Goal: Transaction & Acquisition: Book appointment/travel/reservation

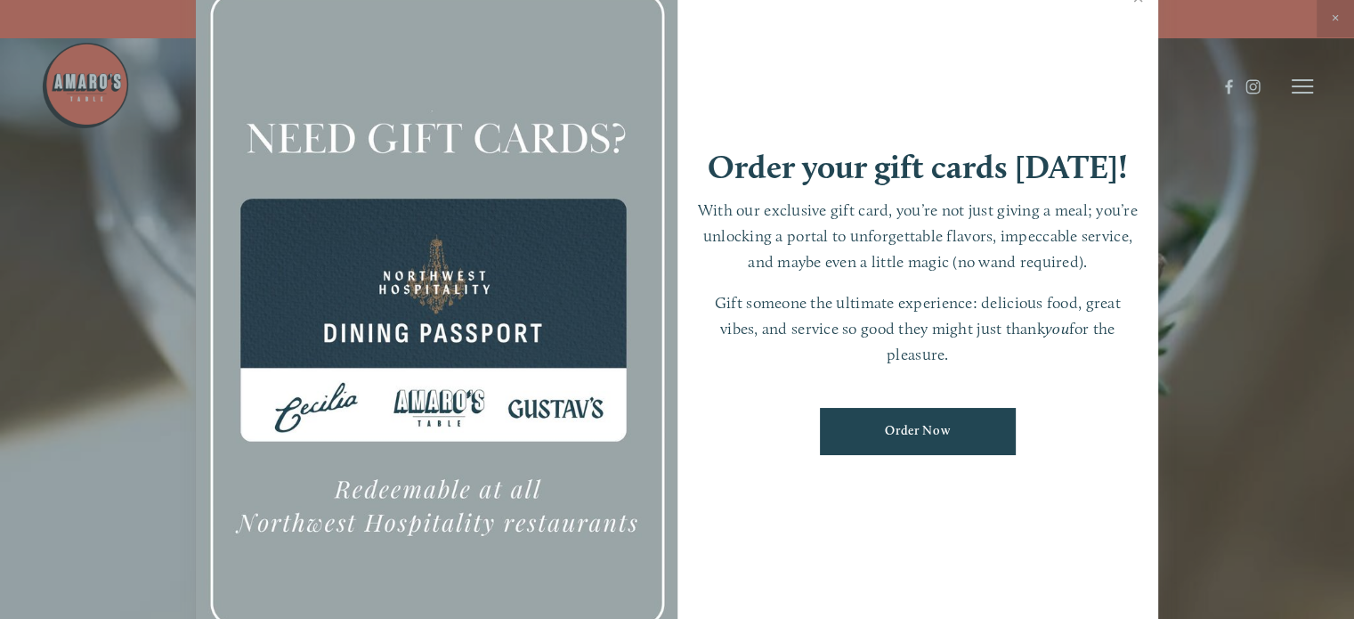
click at [1204, 145] on div at bounding box center [677, 309] width 1354 height 619
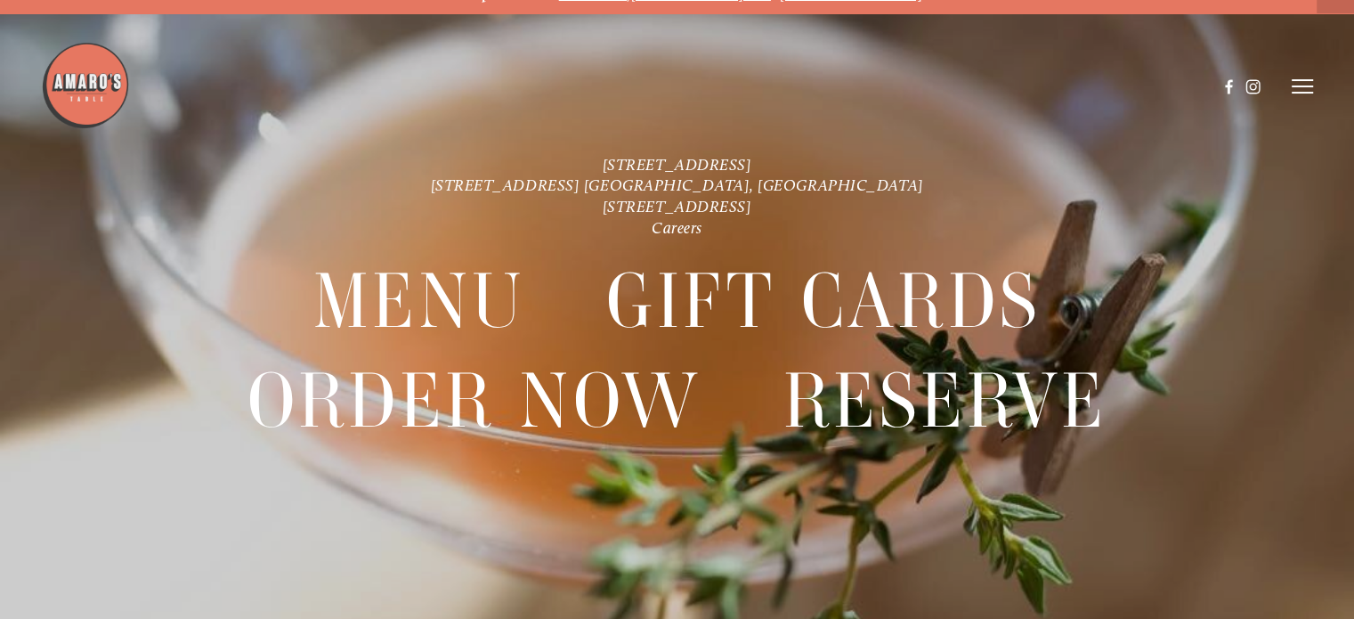
scroll to position [36, 0]
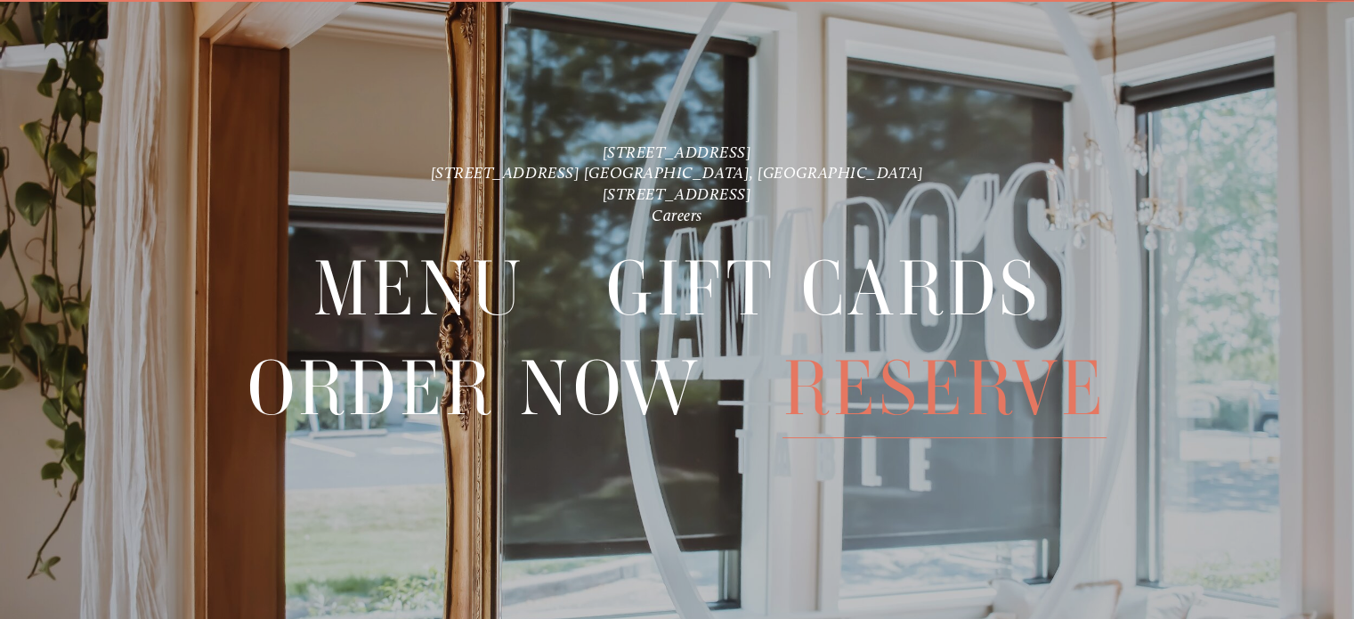
click at [891, 365] on span "Reserve" at bounding box center [944, 388] width 324 height 99
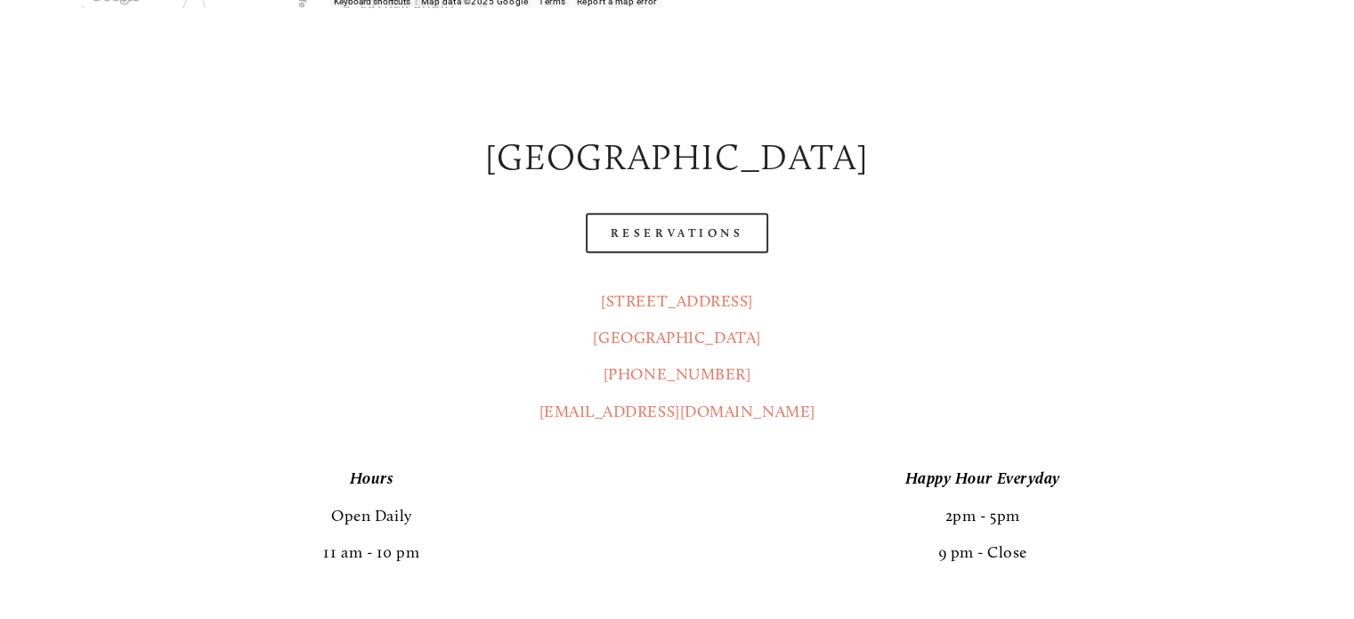
scroll to position [890, 0]
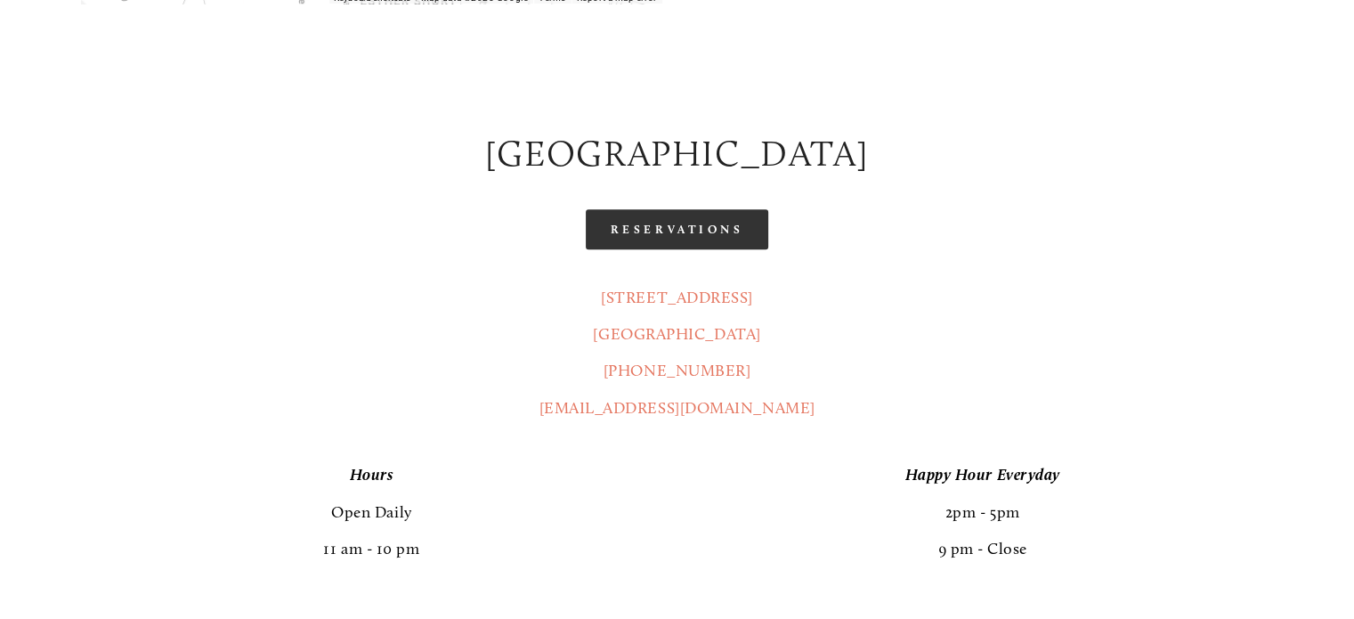
click at [695, 209] on link "Reservations" at bounding box center [677, 229] width 183 height 40
click at [659, 209] on link "Reservations" at bounding box center [677, 229] width 183 height 40
click at [224, 209] on div "Reservations" at bounding box center [677, 229] width 1192 height 40
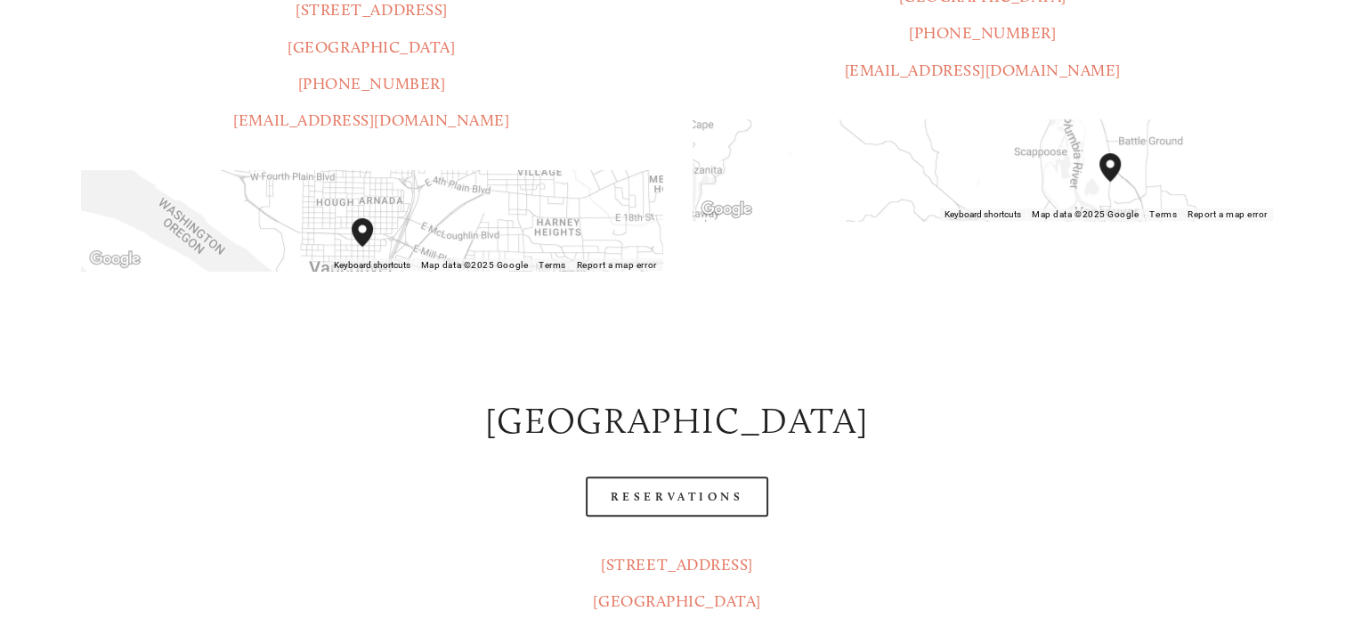
scroll to position [712, 0]
